Goal: Transaction & Acquisition: Purchase product/service

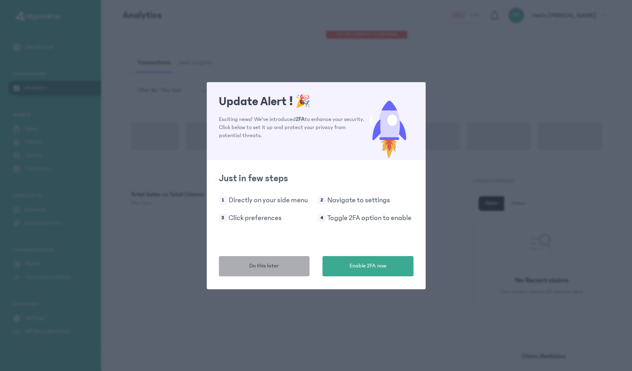
click at [279, 266] on button "Do this later" at bounding box center [264, 266] width 91 height 20
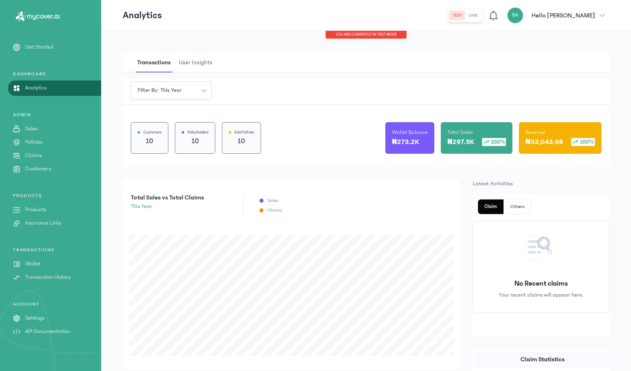
click at [57, 221] on p "Insurance Links" at bounding box center [43, 223] width 36 height 8
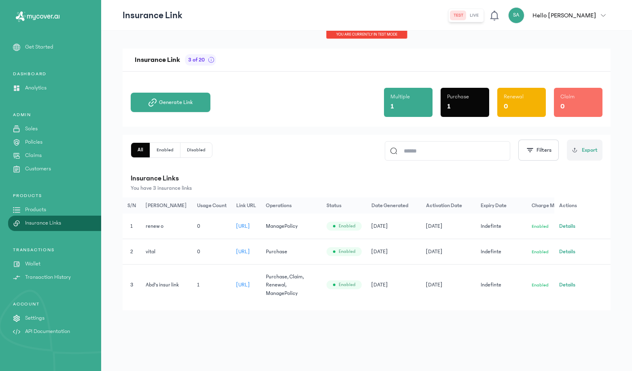
click at [570, 250] on button "Details" at bounding box center [567, 252] width 16 height 8
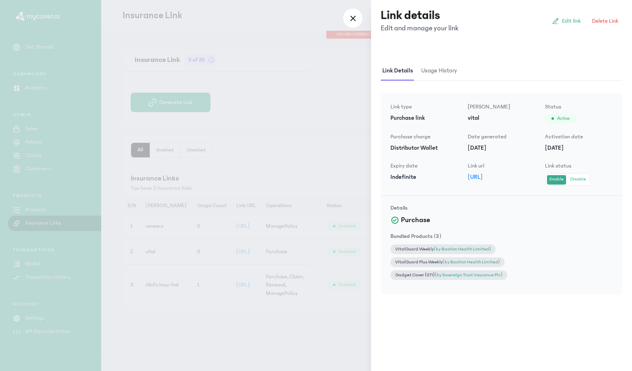
click at [349, 248] on div at bounding box center [316, 185] width 632 height 371
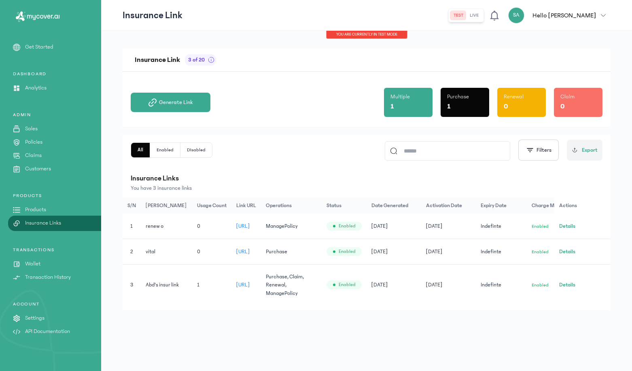
click at [49, 213] on link "Products" at bounding box center [50, 210] width 101 height 8
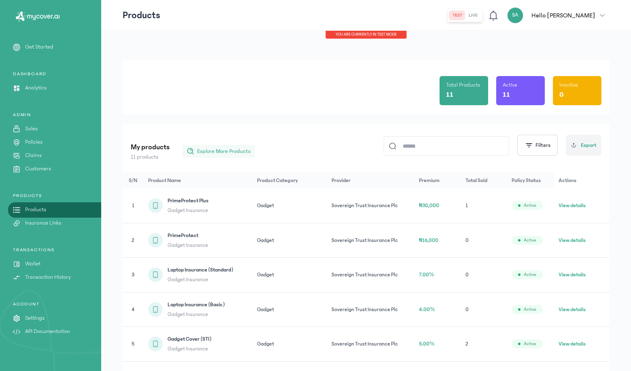
click at [221, 154] on span "Explore More Products" at bounding box center [223, 151] width 53 height 8
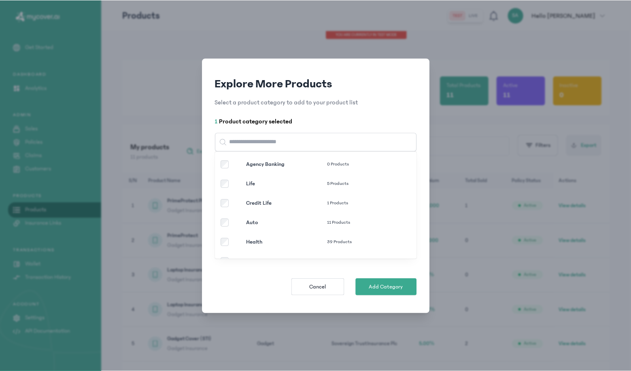
scroll to position [43, 0]
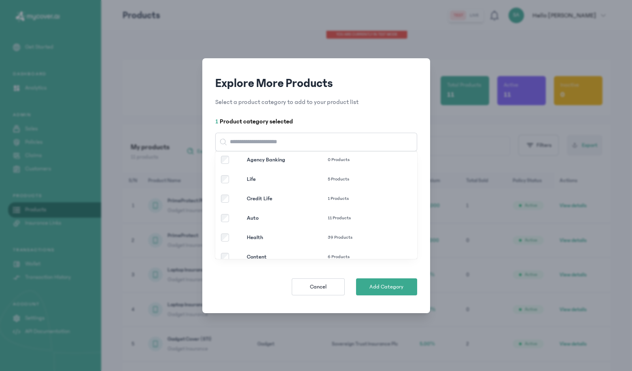
click at [247, 218] on p "Auto" at bounding box center [287, 218] width 81 height 8
click at [391, 286] on span "Add Categories" at bounding box center [386, 287] width 38 height 8
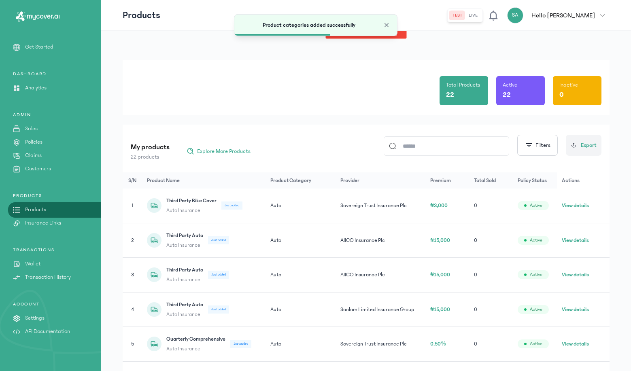
click at [47, 223] on p "Insurance Links" at bounding box center [43, 223] width 36 height 8
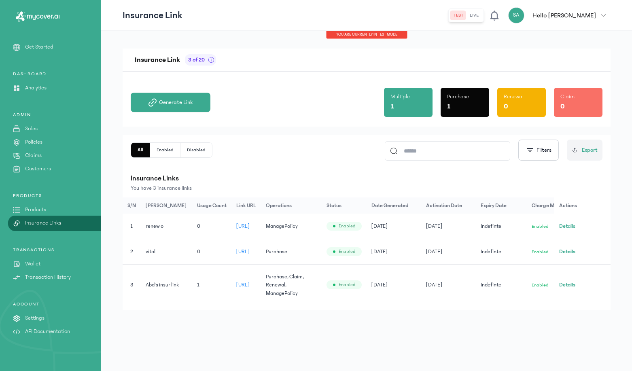
click at [565, 253] on button "Details" at bounding box center [567, 252] width 16 height 8
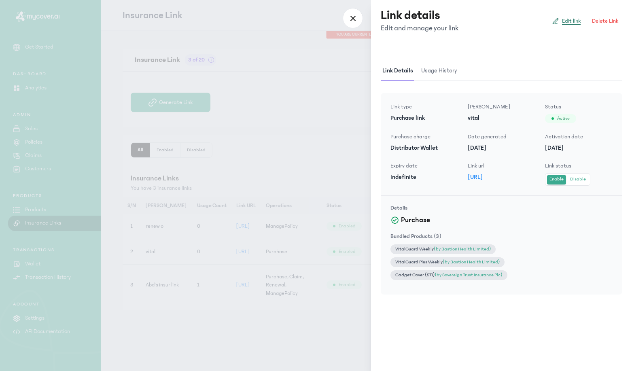
click at [572, 22] on span "Edit link" at bounding box center [571, 21] width 19 height 8
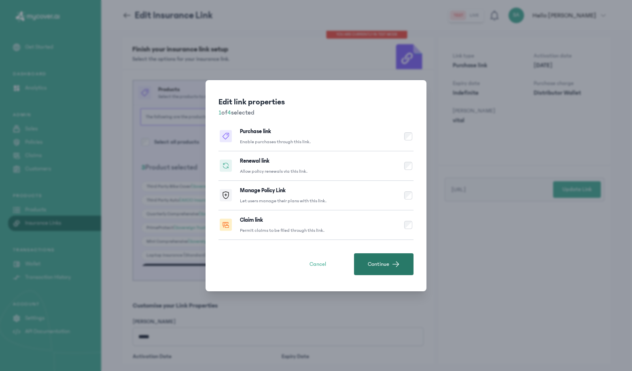
click at [373, 262] on span "Continue" at bounding box center [378, 264] width 21 height 8
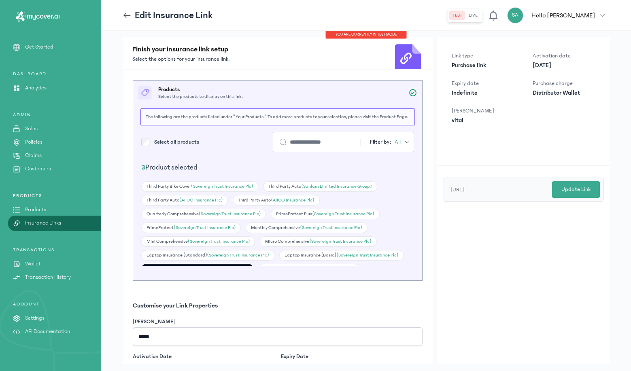
click at [181, 142] on label "Select all products" at bounding box center [176, 142] width 45 height 8
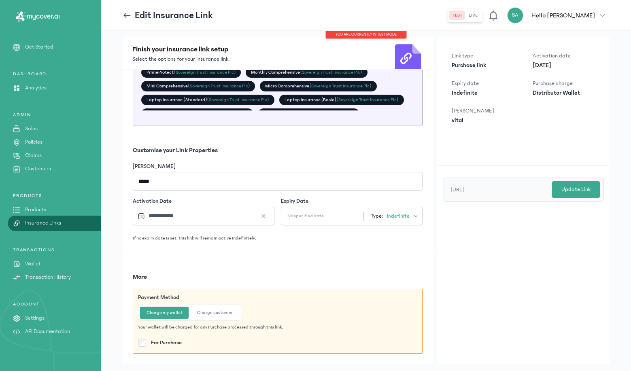
scroll to position [19, 0]
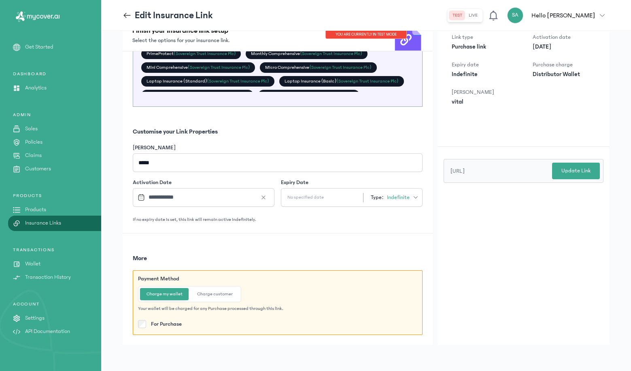
click at [202, 301] on div "Payment Method Charge my wallet Charge customer Your wallet will be charged for…" at bounding box center [278, 302] width 290 height 65
click at [209, 298] on button "Charge customer" at bounding box center [215, 294] width 49 height 12
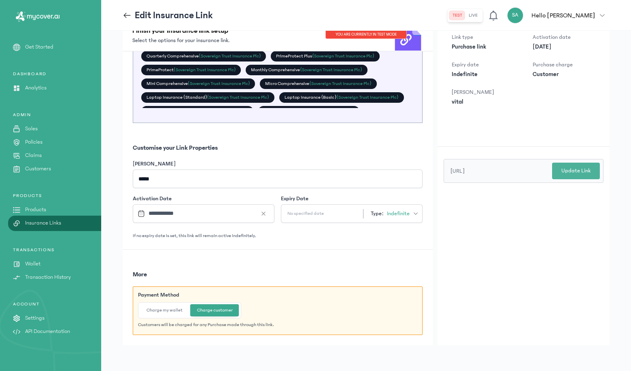
click at [589, 175] on button "Update Link" at bounding box center [576, 171] width 48 height 17
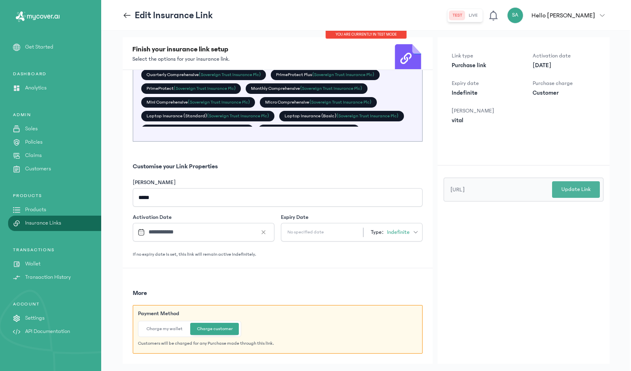
scroll to position [0, 0]
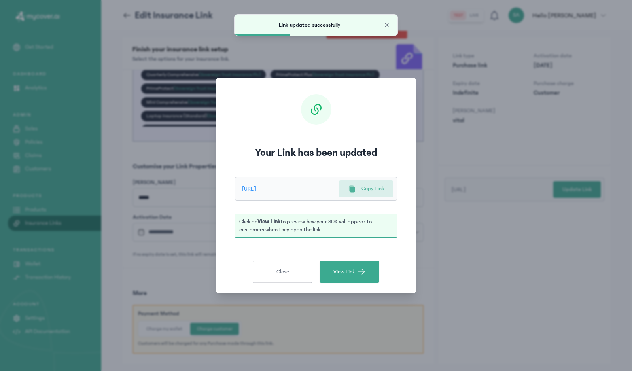
click at [360, 186] on div "Copy Link" at bounding box center [366, 189] width 36 height 8
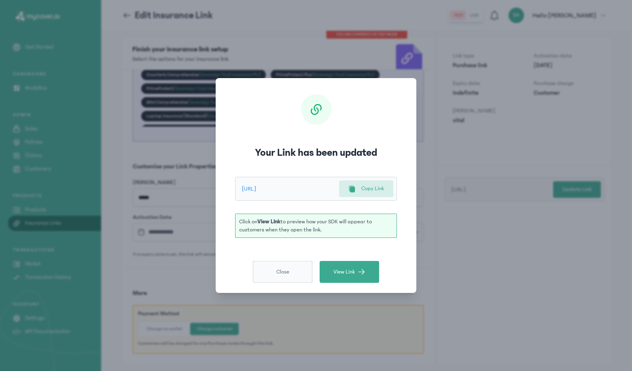
click at [281, 267] on button "Close" at bounding box center [282, 272] width 59 height 22
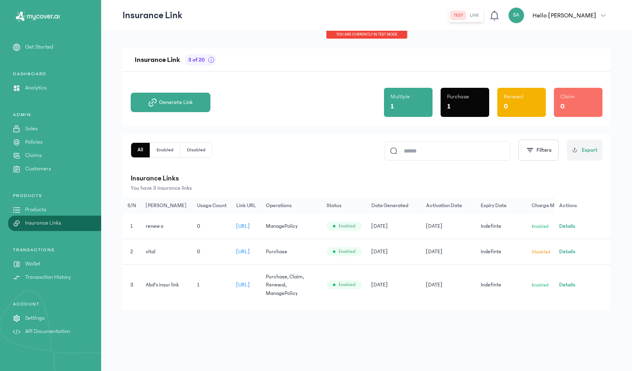
click at [40, 211] on p "Products" at bounding box center [35, 210] width 21 height 8
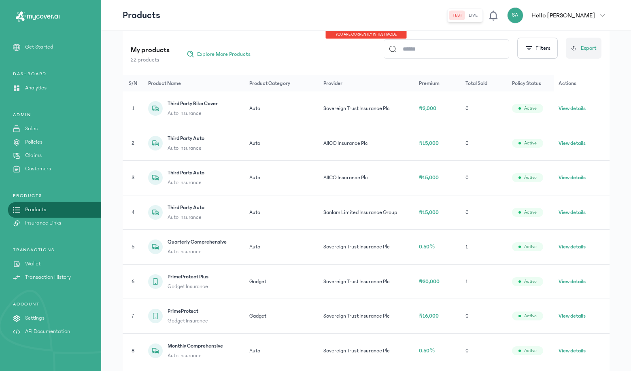
scroll to position [108, 0]
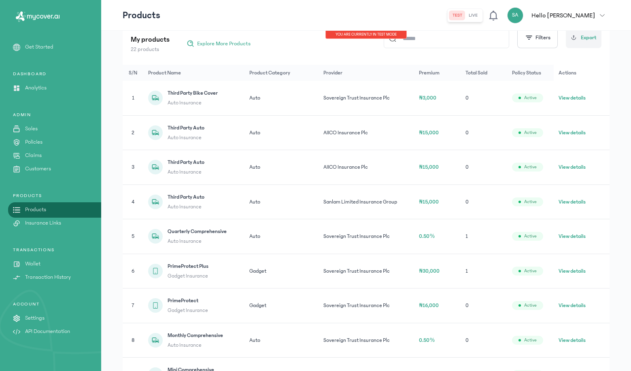
click at [568, 237] on button "View details" at bounding box center [571, 236] width 27 height 8
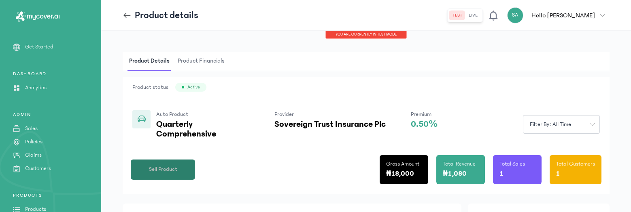
click at [183, 169] on button "Sell Product" at bounding box center [163, 170] width 64 height 20
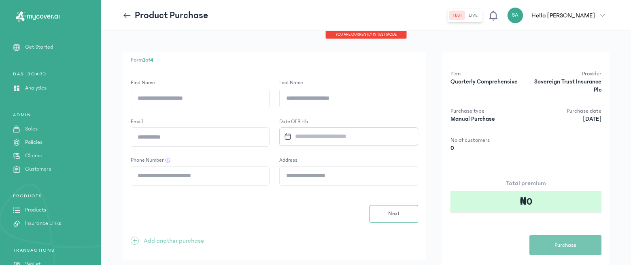
type input "*****"
type input "*******"
type input "**********"
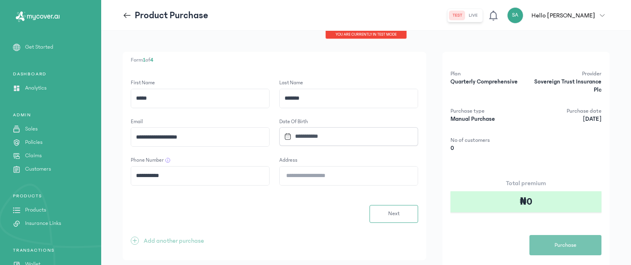
type input "**********"
click at [329, 133] on input "Datepicker input" at bounding box center [345, 135] width 128 height 17
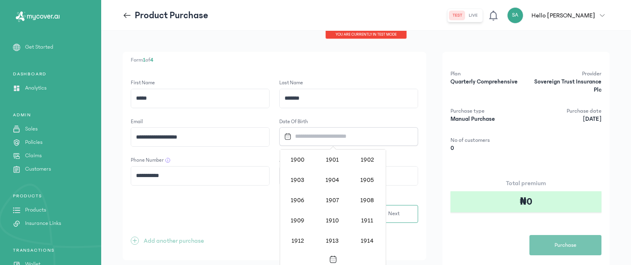
scroll to position [663, 0]
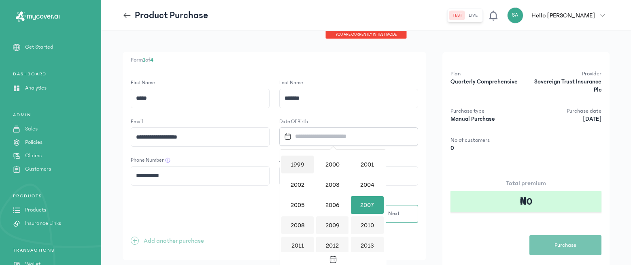
click at [289, 163] on div "1999" at bounding box center [297, 164] width 32 height 18
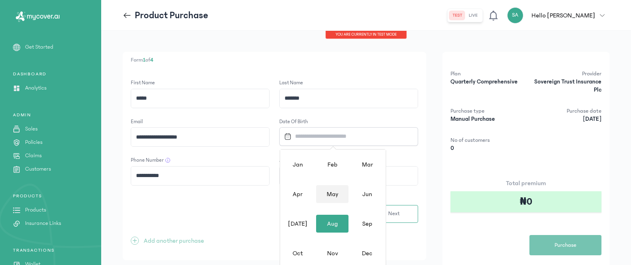
click at [326, 195] on div "May" at bounding box center [332, 194] width 32 height 18
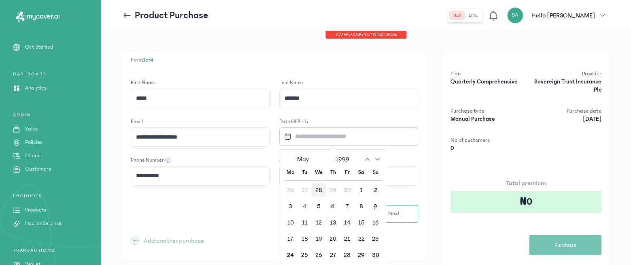
click at [325, 194] on div "28" at bounding box center [319, 190] width 14 height 14
type input "**********"
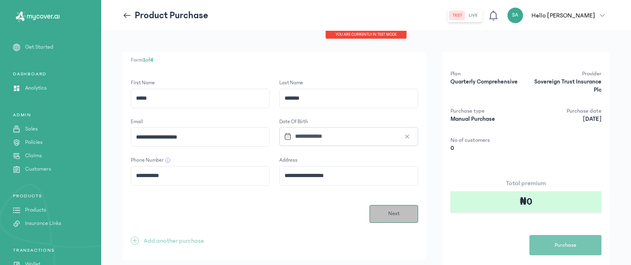
click at [392, 218] on button "Next" at bounding box center [393, 214] width 49 height 18
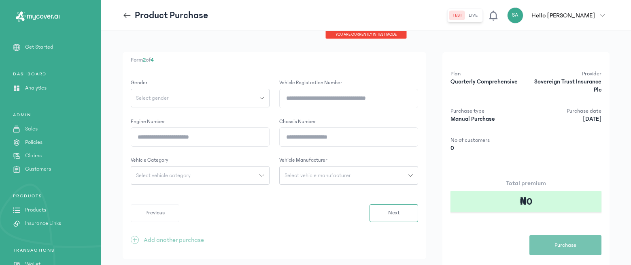
click at [246, 98] on div "Select gender" at bounding box center [195, 98] width 128 height 6
click at [225, 112] on button "[DEMOGRAPHIC_DATA]" at bounding box center [200, 115] width 139 height 15
click at [367, 98] on input "Vehicle registration number" at bounding box center [349, 98] width 138 height 19
type input "********"
click at [326, 135] on input "Chassis Number" at bounding box center [349, 136] width 138 height 19
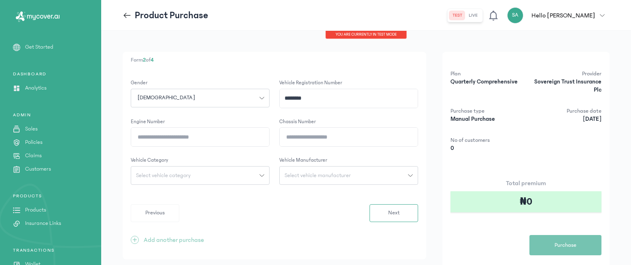
type input "**********"
click at [223, 138] on input "Engine Number" at bounding box center [200, 136] width 138 height 19
type input "**********"
click at [202, 175] on div "Select vehicle category" at bounding box center [195, 175] width 128 height 6
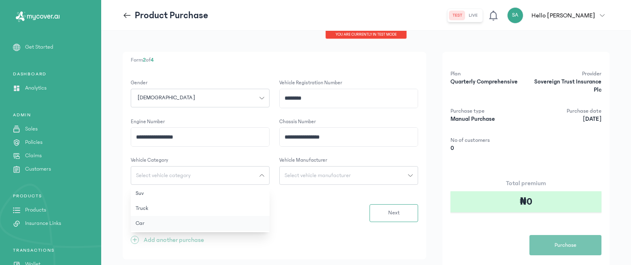
click at [216, 224] on button "Car" at bounding box center [200, 223] width 139 height 15
click at [393, 170] on button "Select vehicle manufacturer" at bounding box center [348, 175] width 139 height 19
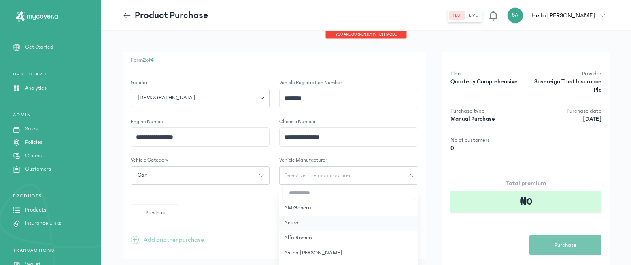
click at [294, 222] on button "Acura" at bounding box center [348, 222] width 139 height 15
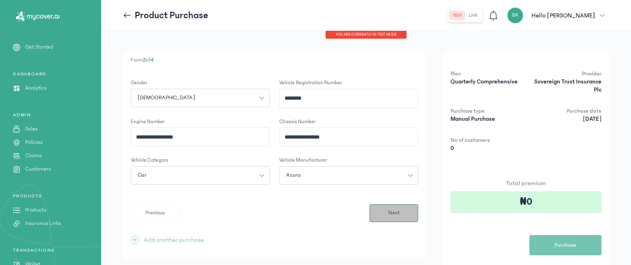
click at [386, 214] on button "Next" at bounding box center [393, 213] width 49 height 18
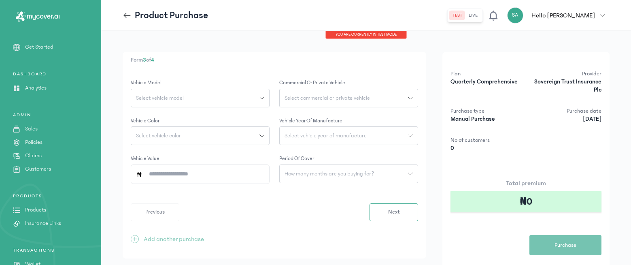
click at [204, 104] on button "Select vehicle model" at bounding box center [200, 98] width 139 height 19
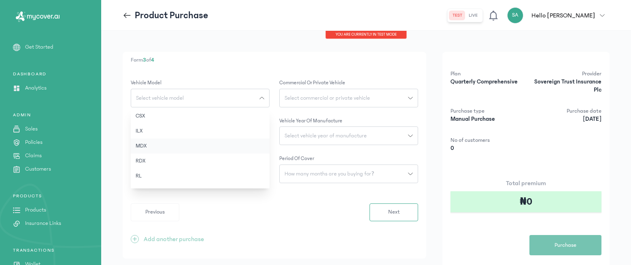
click at [169, 145] on button "MDX" at bounding box center [200, 145] width 139 height 15
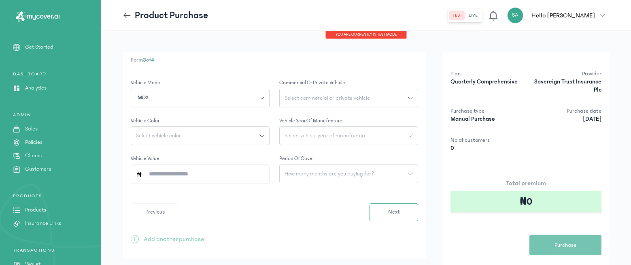
click at [313, 100] on span "Select commercial or private vehicle" at bounding box center [327, 98] width 95 height 6
click at [315, 117] on button "Private" at bounding box center [348, 115] width 139 height 15
click at [309, 142] on button "Select vehicle year of manufacture" at bounding box center [348, 135] width 139 height 19
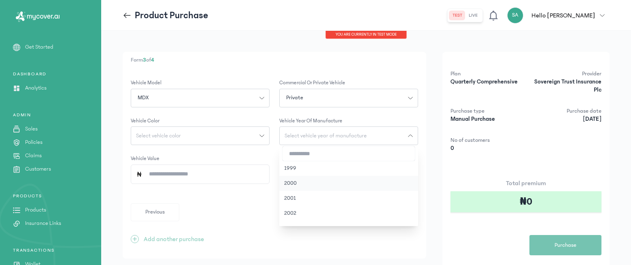
scroll to position [80, 0]
click at [314, 183] on button "2005" at bounding box center [348, 177] width 139 height 15
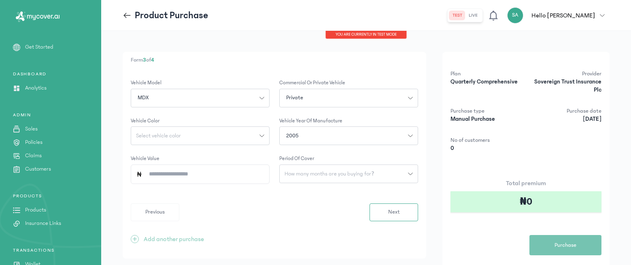
click at [300, 131] on button "2005" at bounding box center [348, 135] width 139 height 19
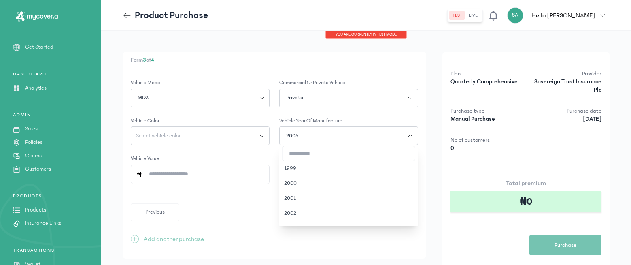
scroll to position [185, 0]
click at [316, 212] on button "2014" at bounding box center [348, 207] width 139 height 15
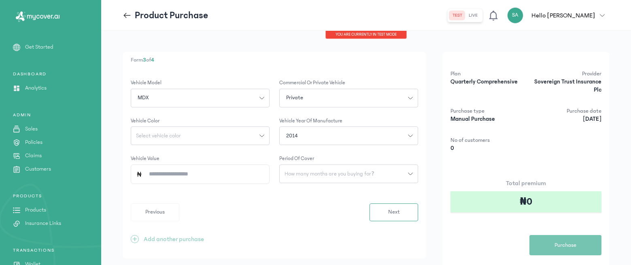
click at [200, 138] on div "Select vehicle color" at bounding box center [195, 136] width 128 height 6
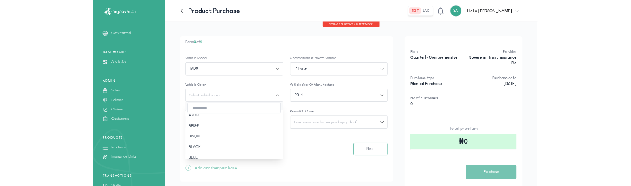
scroll to position [58, 0]
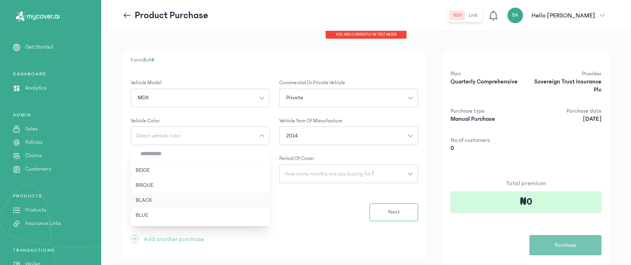
click at [172, 195] on button "BLACK" at bounding box center [200, 200] width 139 height 15
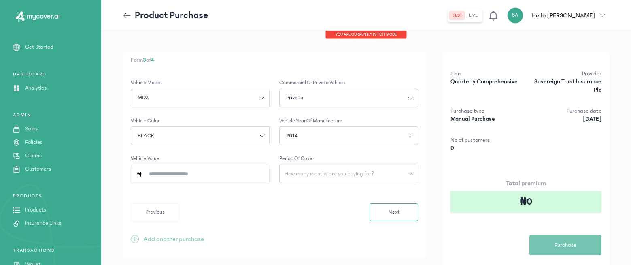
click at [232, 175] on input "Vehicle Value" at bounding box center [203, 174] width 122 height 19
type input "*********"
click at [361, 172] on span "How many months are you buying for?" at bounding box center [329, 174] width 99 height 6
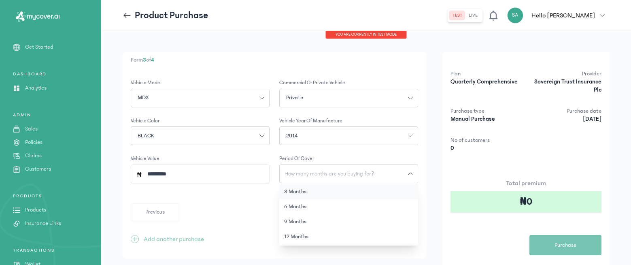
click at [321, 192] on button "3 months" at bounding box center [348, 191] width 139 height 15
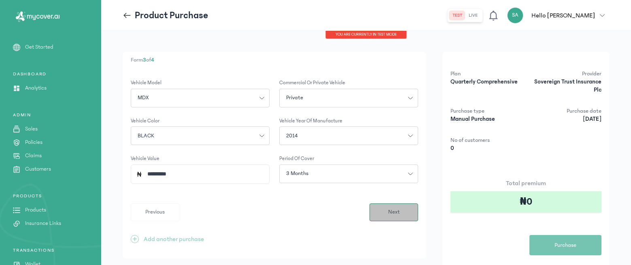
click at [383, 209] on button "Next" at bounding box center [393, 212] width 49 height 18
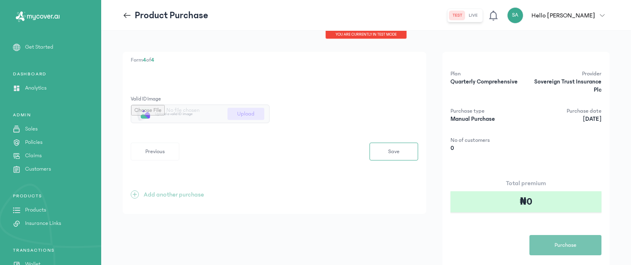
click at [243, 113] on input "file" at bounding box center [200, 114] width 138 height 18
type input "**********"
click at [376, 154] on button "Save" at bounding box center [393, 151] width 49 height 18
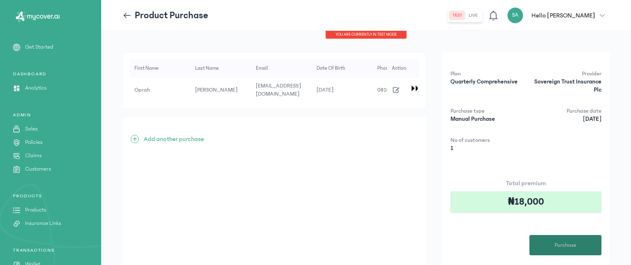
click at [550, 243] on button "Purchase" at bounding box center [565, 245] width 72 height 20
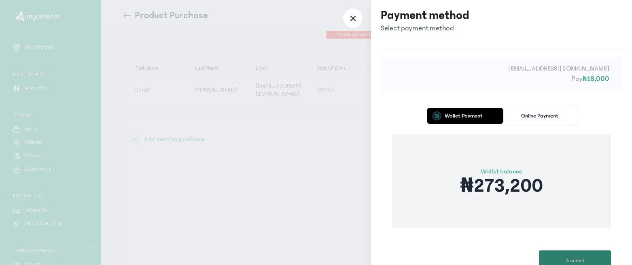
click at [567, 257] on span "Proceed" at bounding box center [574, 260] width 19 height 8
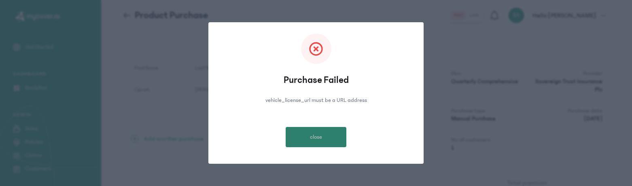
click at [297, 137] on button "close" at bounding box center [316, 137] width 61 height 20
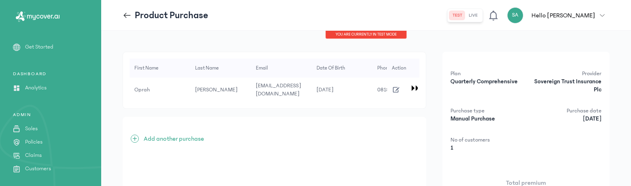
click at [397, 87] on icon "button" at bounding box center [396, 89] width 9 height 9
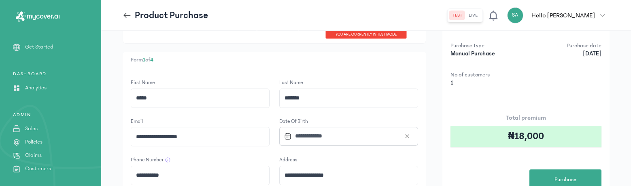
scroll to position [163, 0]
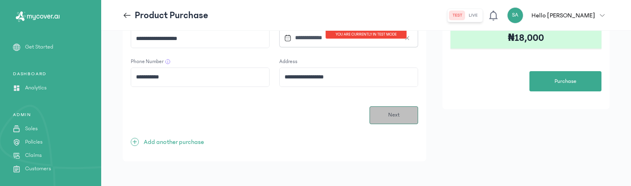
click at [381, 115] on button "Next" at bounding box center [393, 115] width 49 height 18
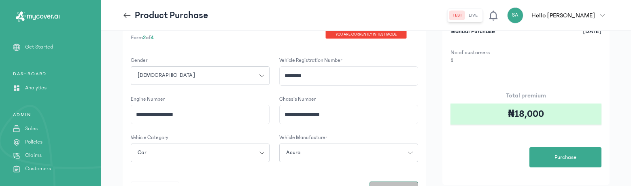
scroll to position [163, 0]
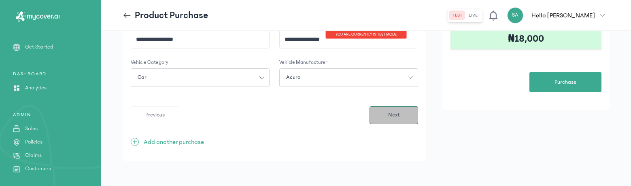
click at [387, 116] on button "Next" at bounding box center [393, 115] width 49 height 18
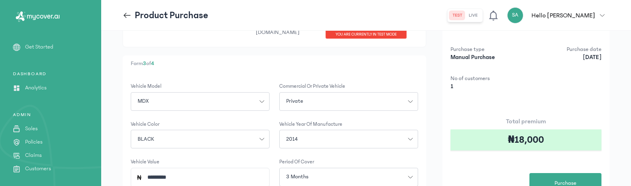
scroll to position [161, 0]
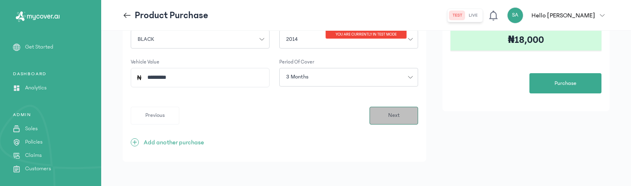
click at [385, 113] on button "Next" at bounding box center [393, 116] width 49 height 18
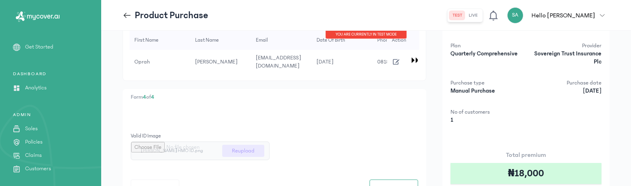
scroll to position [30, 0]
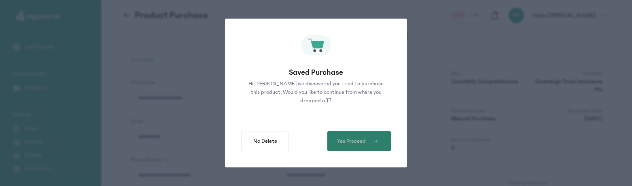
click at [361, 144] on span "Yes Proceed" at bounding box center [351, 141] width 29 height 8
